Goal: Check status: Check status

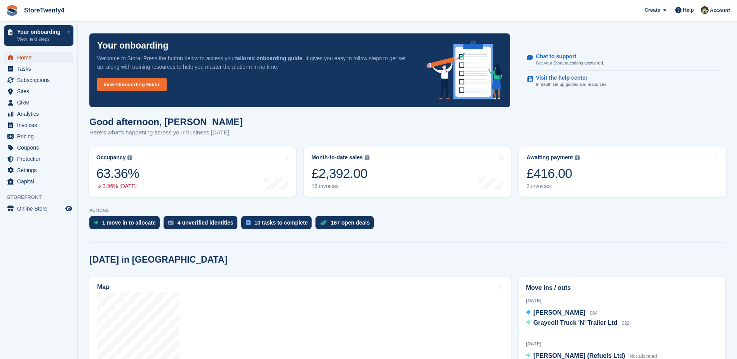
click at [24, 58] on span "Home" at bounding box center [40, 57] width 47 height 11
click at [565, 175] on div "£221.00" at bounding box center [552, 173] width 53 height 16
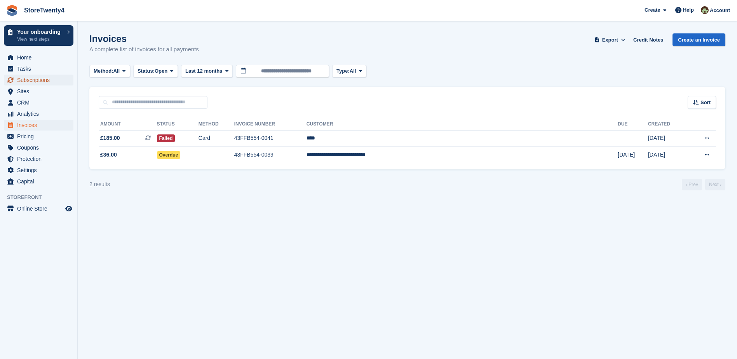
click at [31, 80] on span "Subscriptions" at bounding box center [40, 80] width 47 height 11
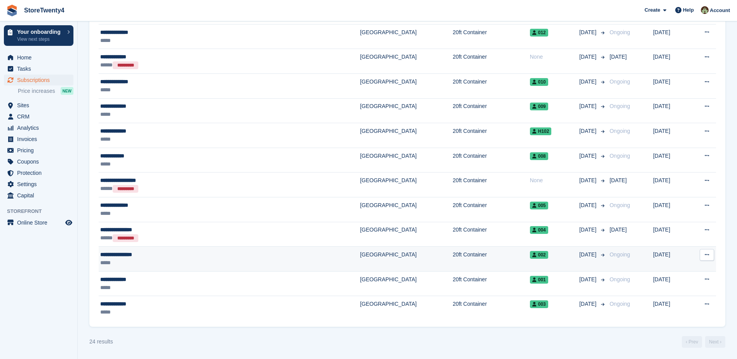
scroll to position [403, 0]
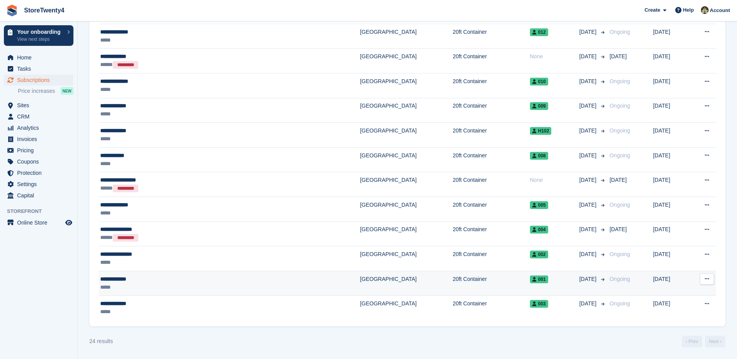
click at [212, 282] on div "**********" at bounding box center [179, 279] width 158 height 8
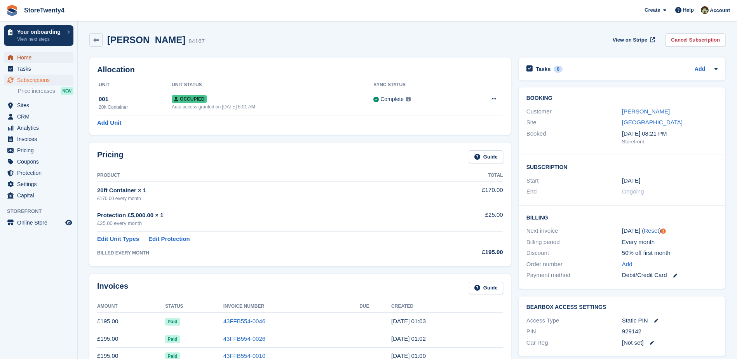
click at [29, 58] on span "Home" at bounding box center [40, 57] width 47 height 11
